Goal: Information Seeking & Learning: Check status

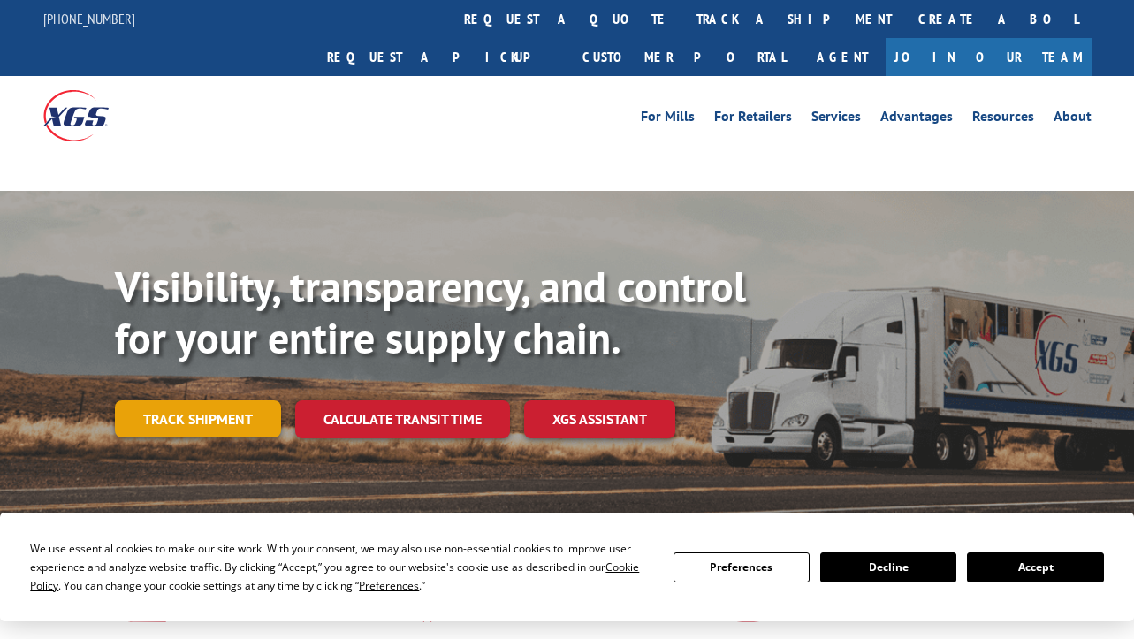
click at [203, 400] on link "Track shipment" at bounding box center [198, 418] width 166 height 37
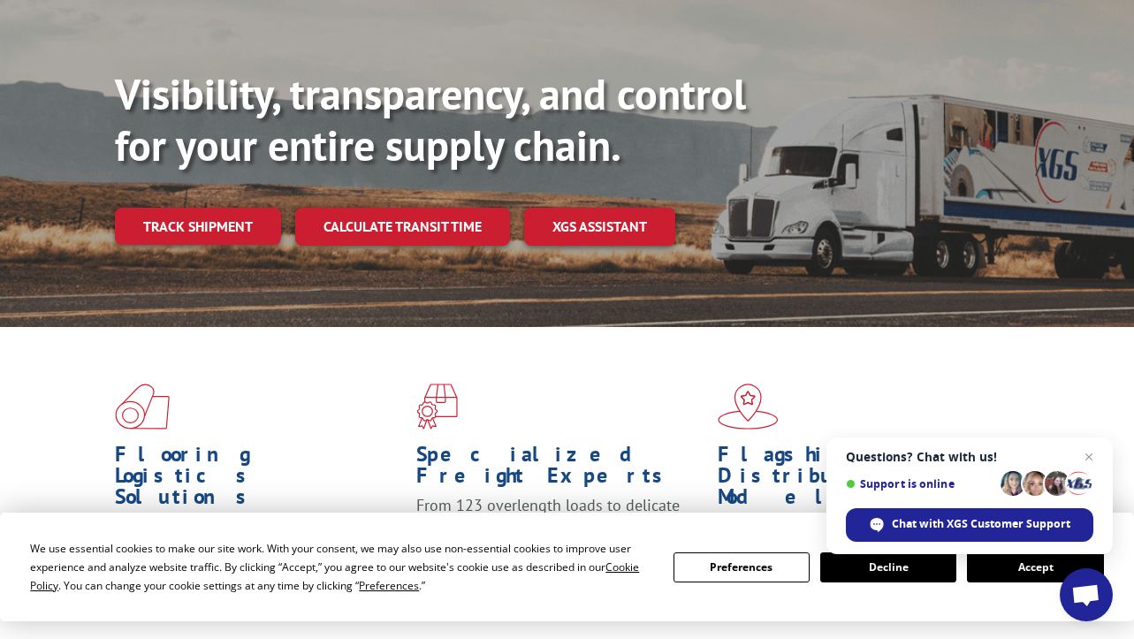
scroll to position [177, 0]
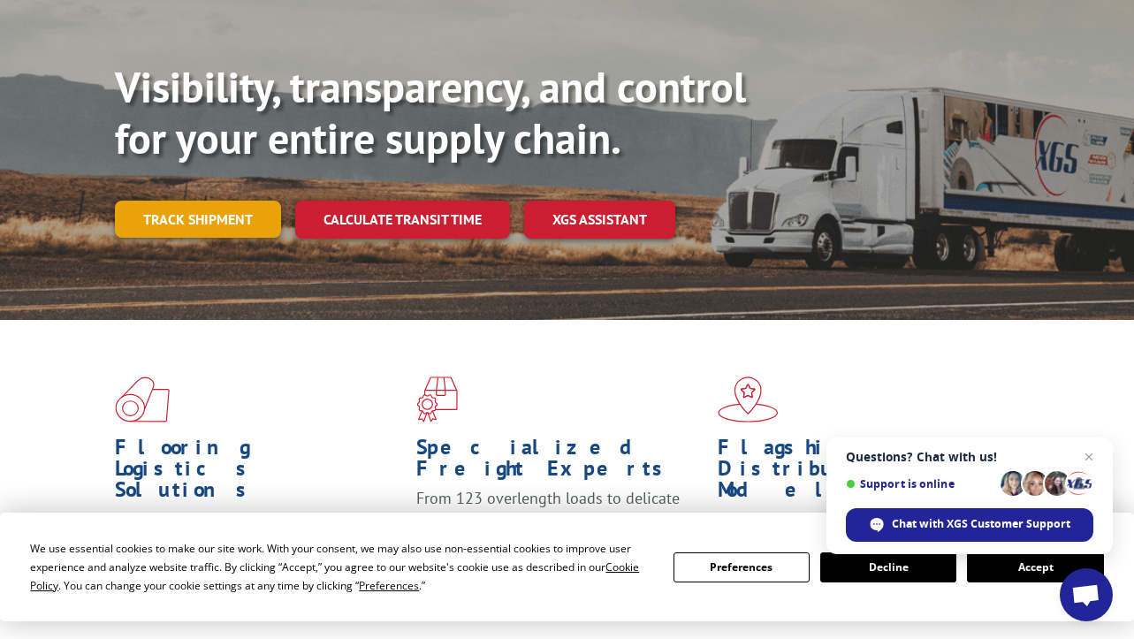
click at [175, 201] on link "Track shipment" at bounding box center [198, 219] width 166 height 37
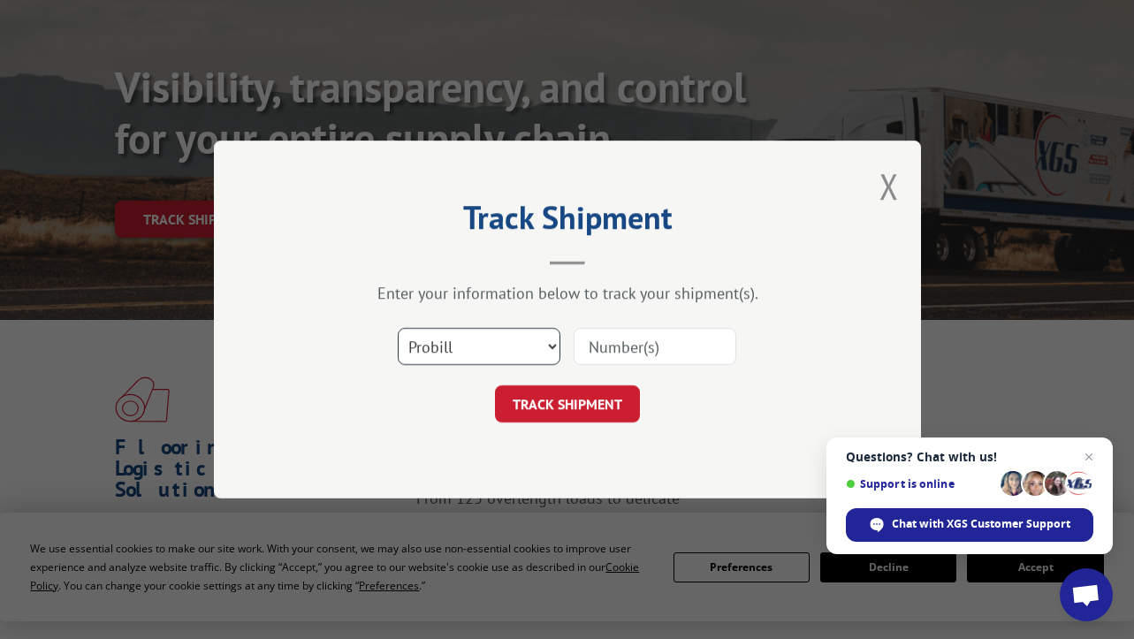
click at [466, 345] on select "Select category... Probill BOL PO" at bounding box center [479, 346] width 163 height 37
click at [398, 328] on select "Select category... Probill BOL PO" at bounding box center [479, 346] width 163 height 37
click at [596, 345] on input at bounding box center [654, 346] width 163 height 37
paste input "17520420"
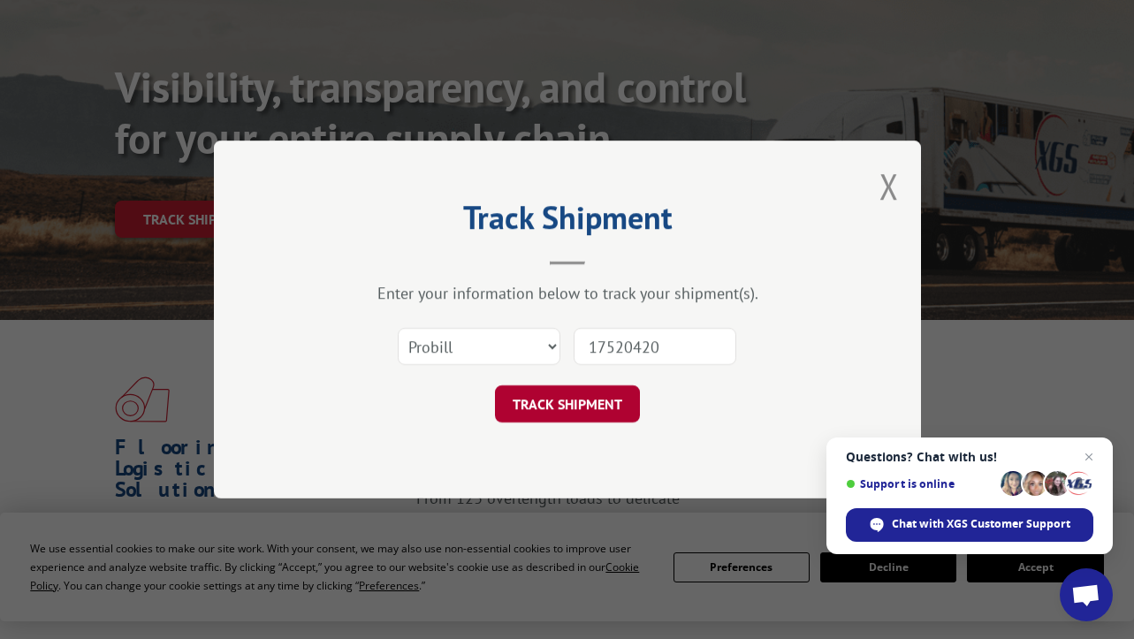
type input "17520420"
click at [519, 399] on button "TRACK SHIPMENT" at bounding box center [567, 403] width 145 height 37
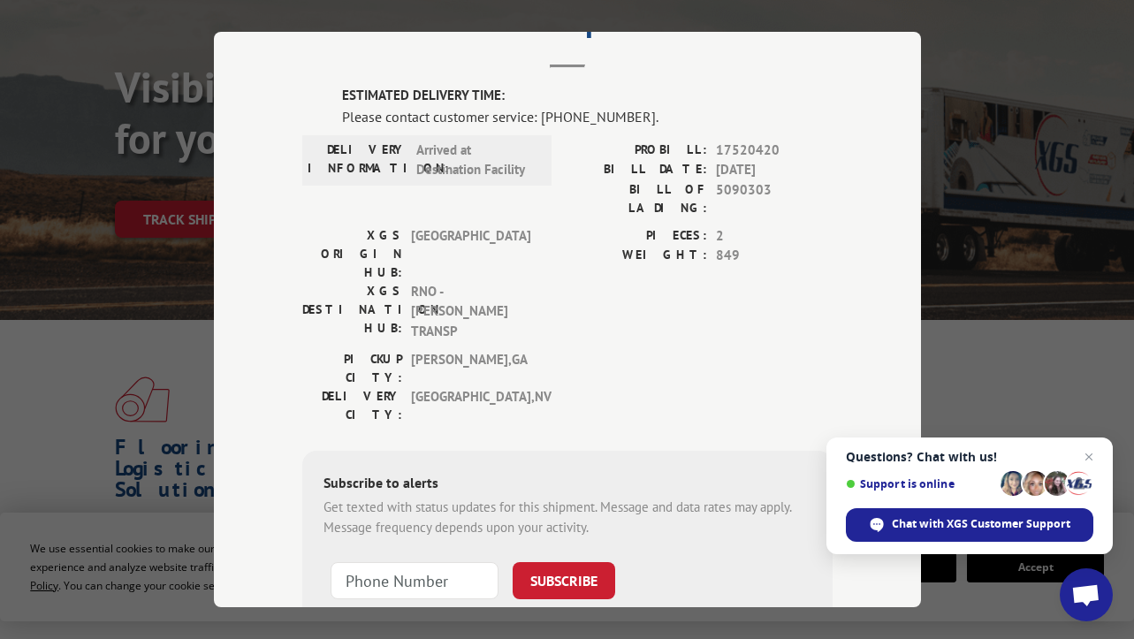
scroll to position [0, 0]
